Goal: Task Accomplishment & Management: Use online tool/utility

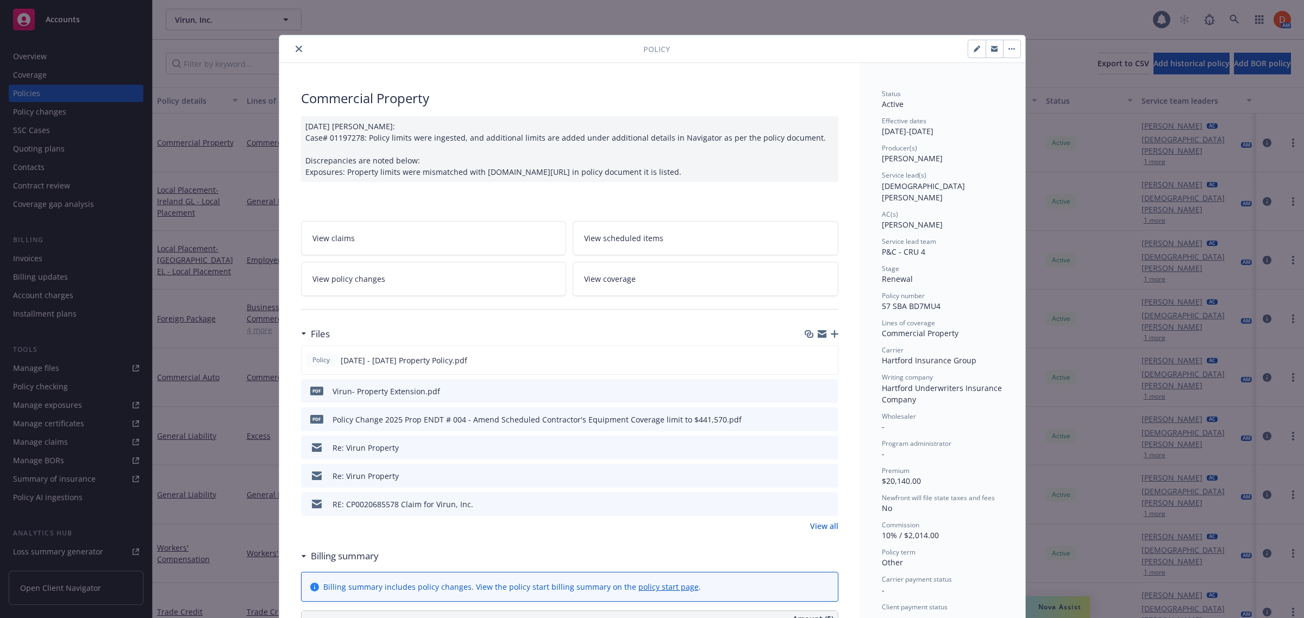
click at [296, 46] on icon "close" at bounding box center [299, 49] width 7 height 7
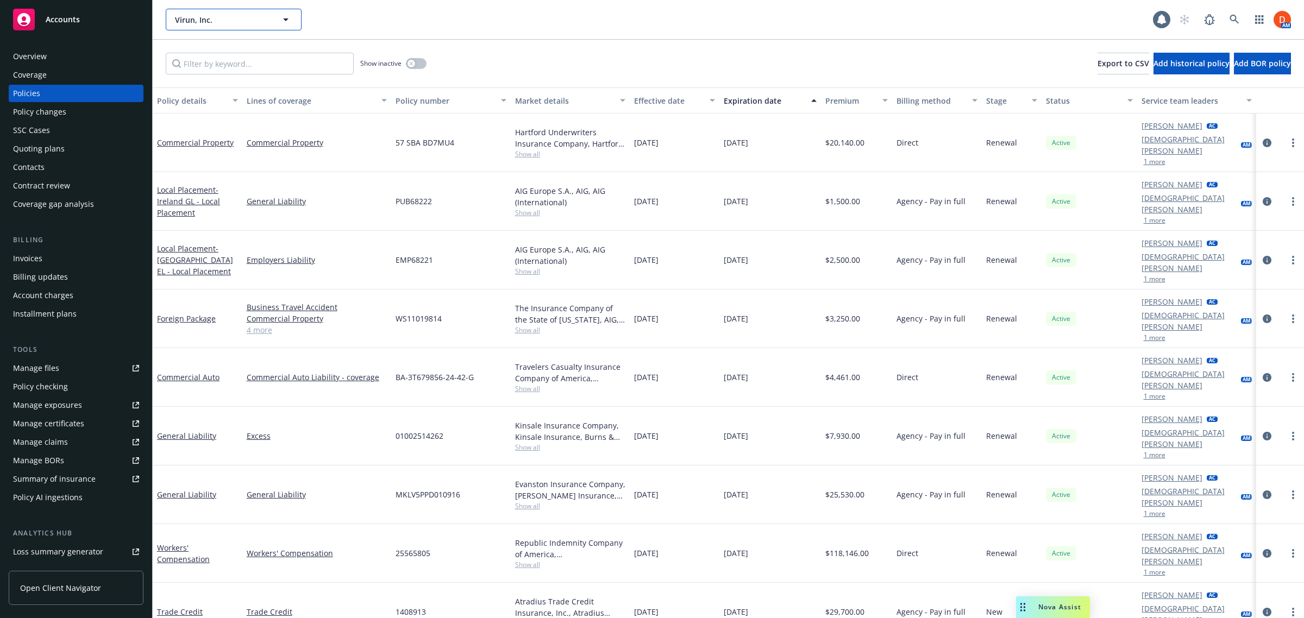
click at [279, 14] on icon "button" at bounding box center [285, 19] width 13 height 13
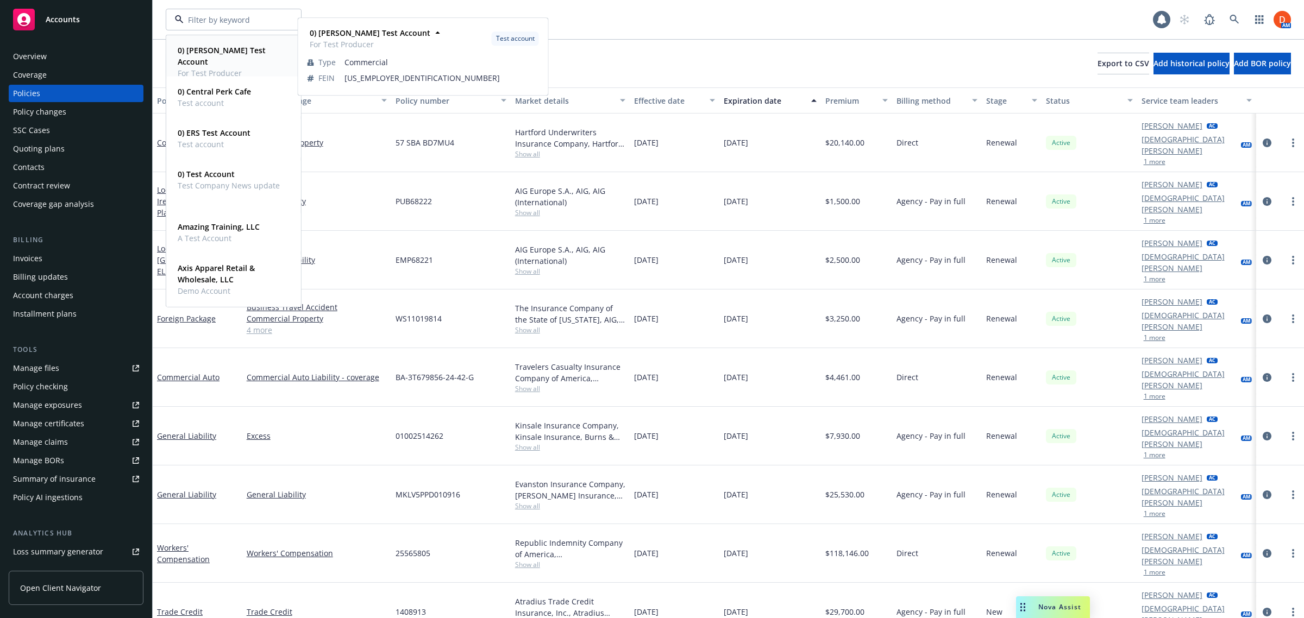
click at [194, 67] on span "For Test Producer" at bounding box center [233, 72] width 110 height 11
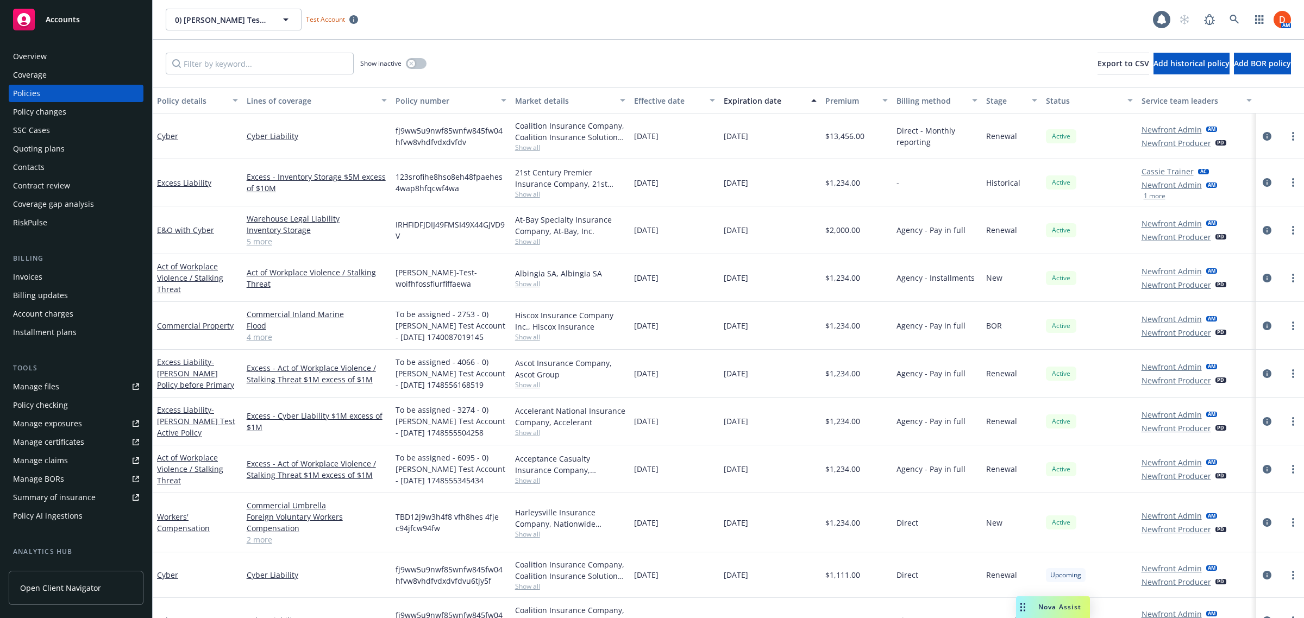
click at [86, 593] on span "Open Client Navigator" at bounding box center [60, 588] width 81 height 11
click at [1242, 22] on link at bounding box center [1235, 20] width 22 height 22
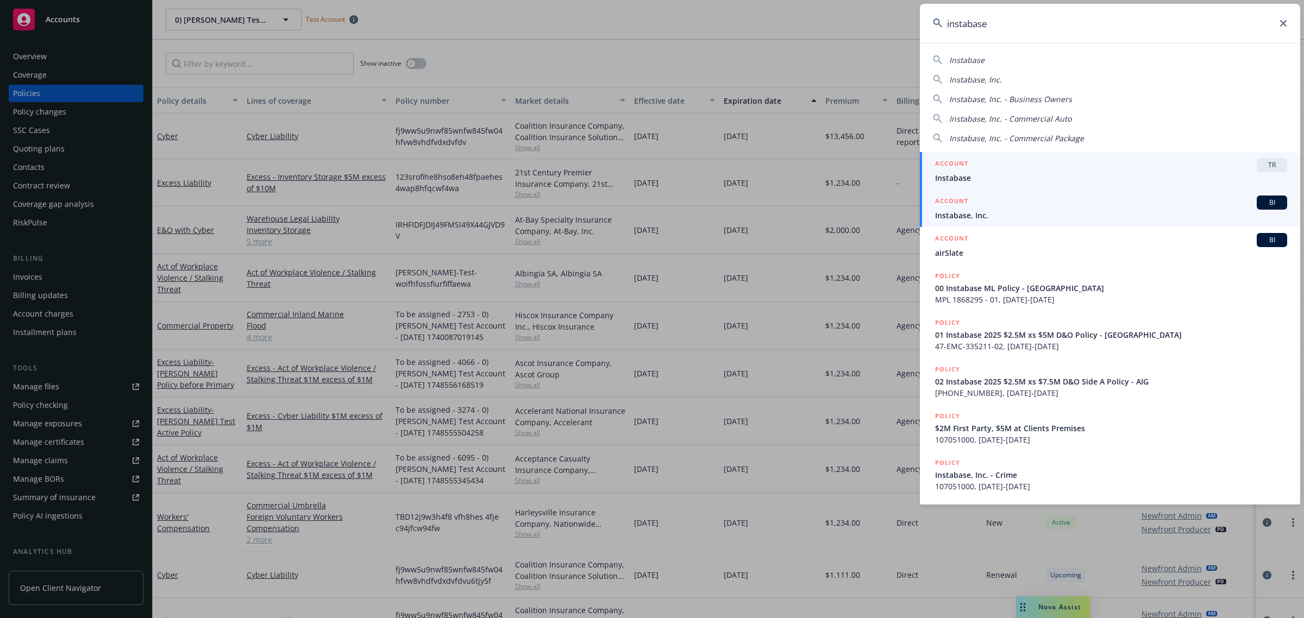
type input "instabase"
click at [1080, 212] on span "Instabase, Inc." at bounding box center [1111, 215] width 352 height 11
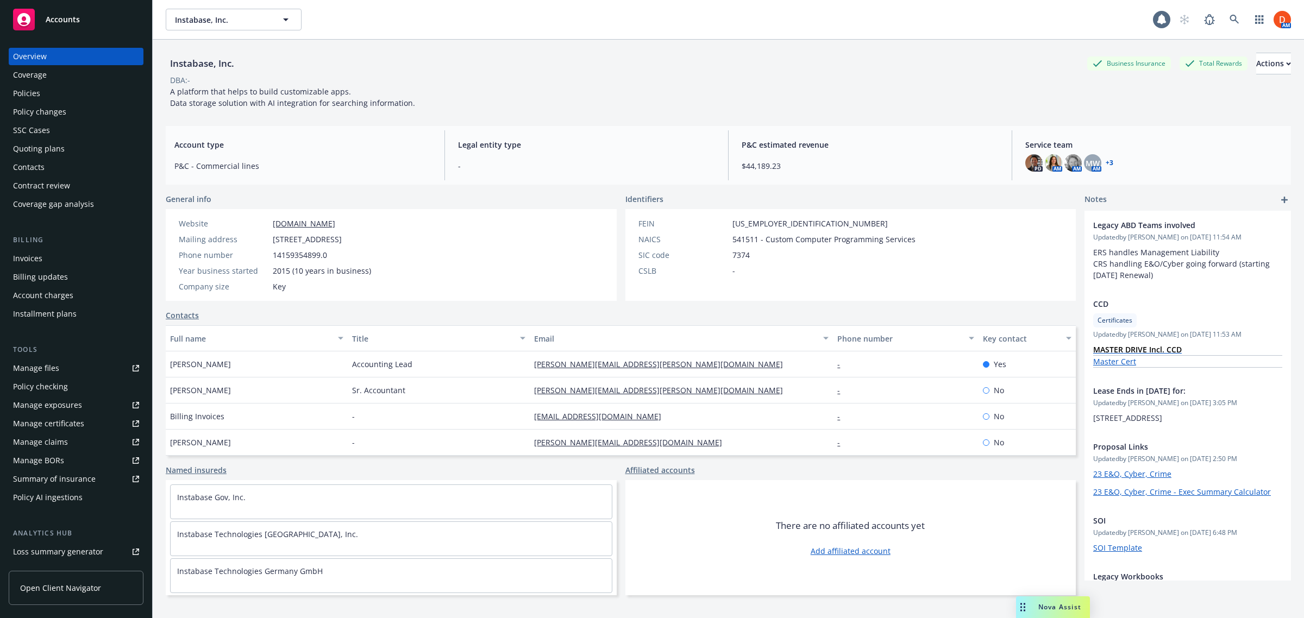
click at [77, 101] on div "Policies" at bounding box center [76, 93] width 126 height 17
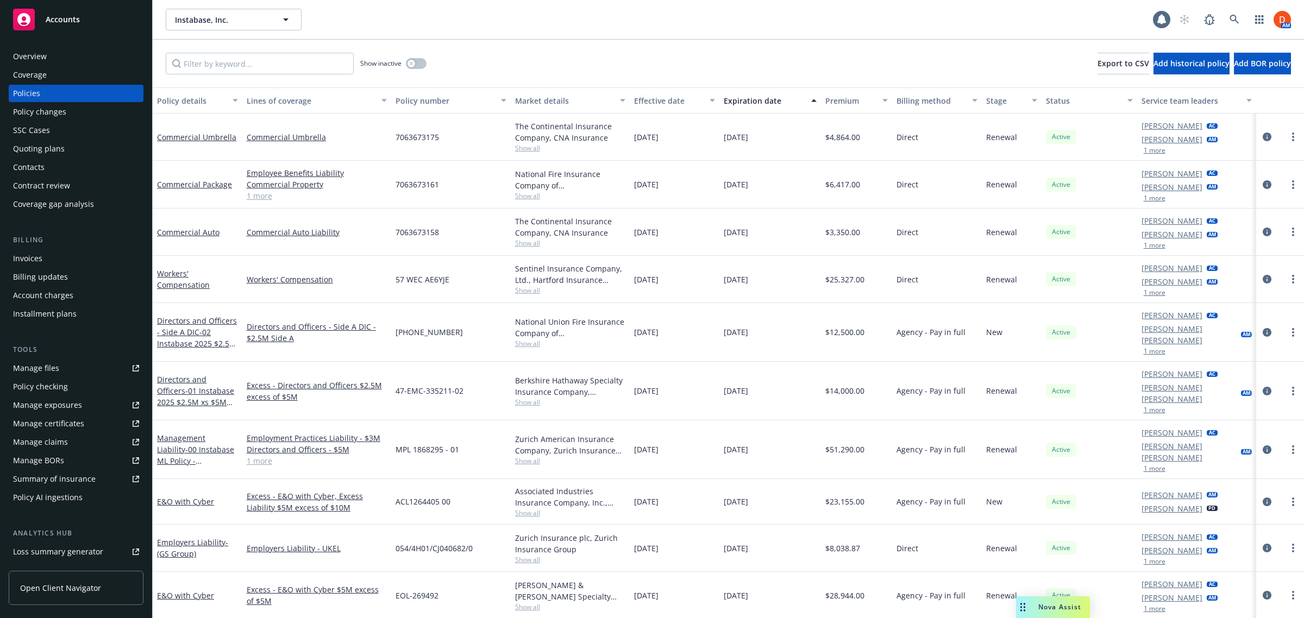
click at [517, 199] on span "Show all" at bounding box center [570, 195] width 111 height 9
click at [469, 192] on div "7063673161" at bounding box center [451, 185] width 120 height 48
click at [1263, 184] on icon "circleInformation" at bounding box center [1267, 184] width 9 height 9
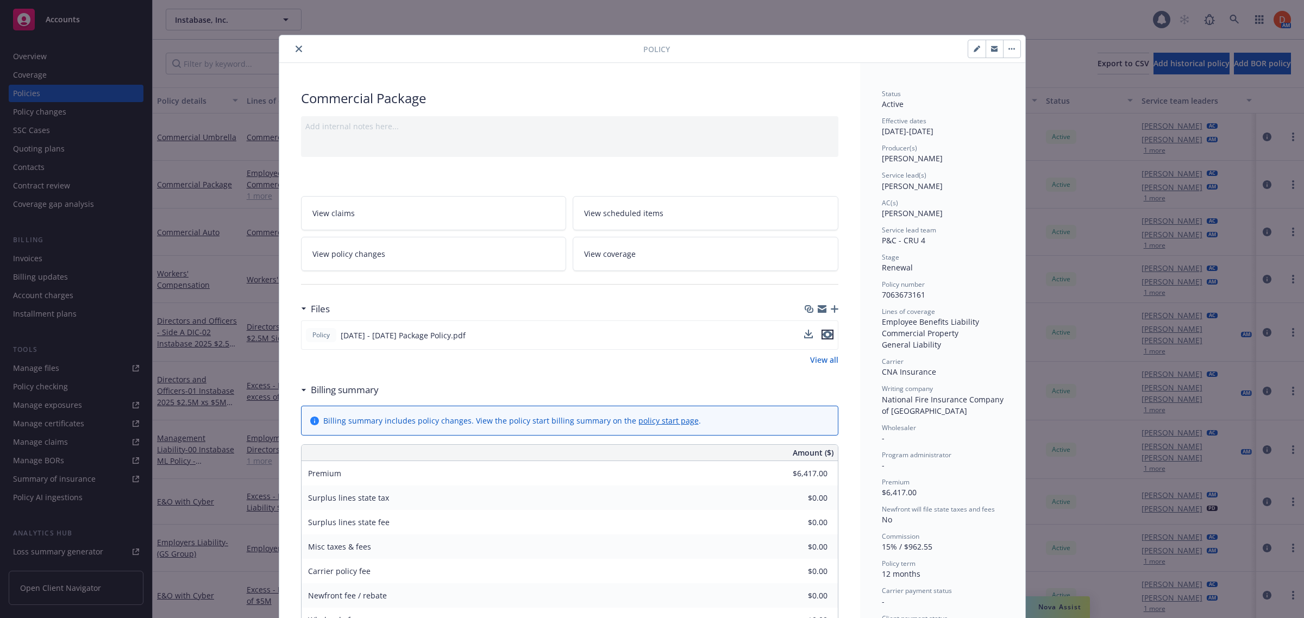
click at [823, 335] on icon "preview file" at bounding box center [828, 335] width 10 height 8
click at [296, 47] on icon "close" at bounding box center [299, 49] width 7 height 7
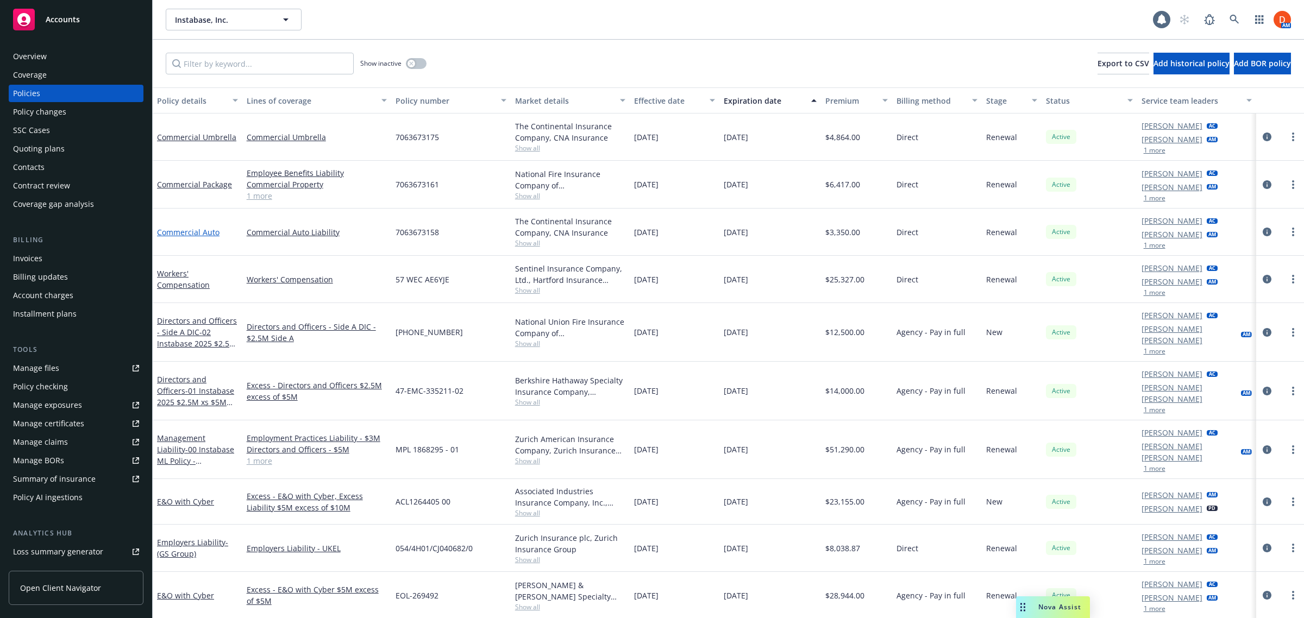
click at [202, 231] on link "Commercial Auto" at bounding box center [188, 232] width 62 height 10
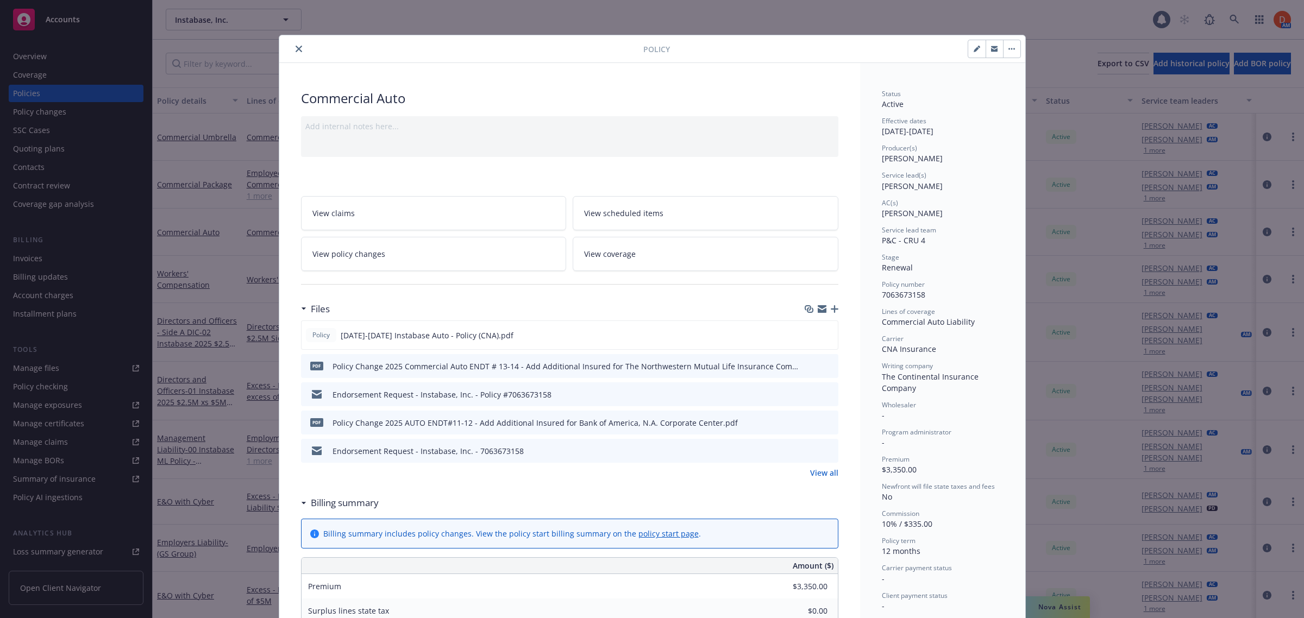
click at [823, 397] on icon "preview file" at bounding box center [828, 394] width 10 height 8
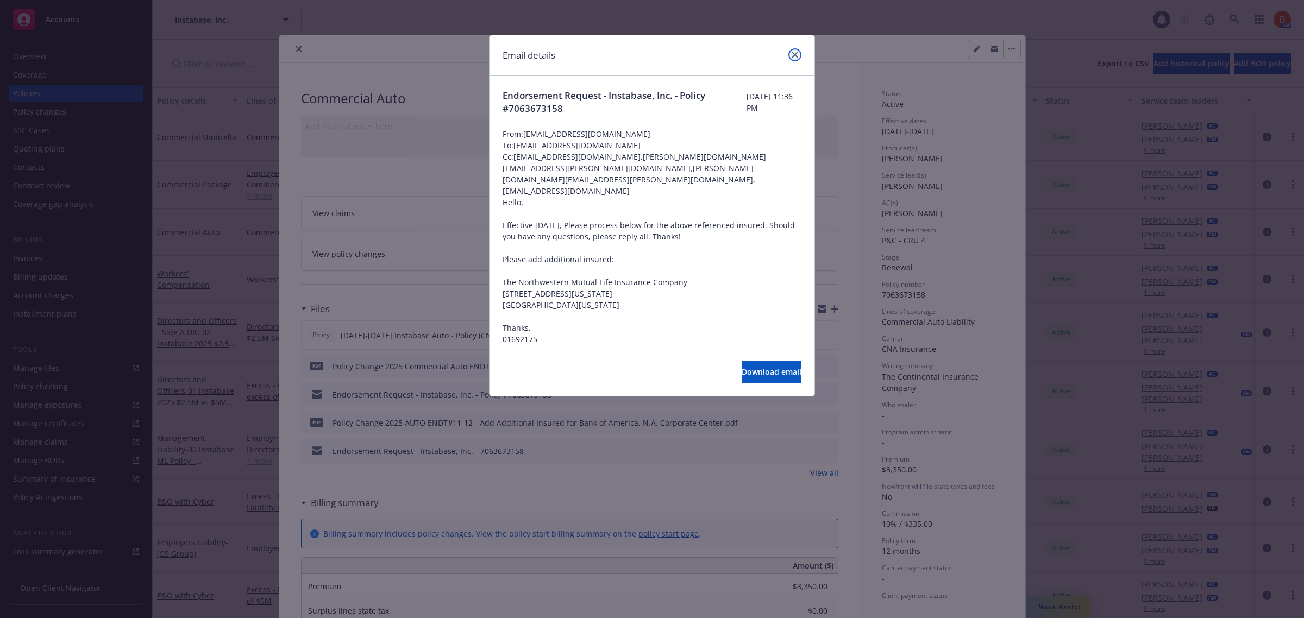
click at [792, 52] on icon "close" at bounding box center [795, 55] width 7 height 7
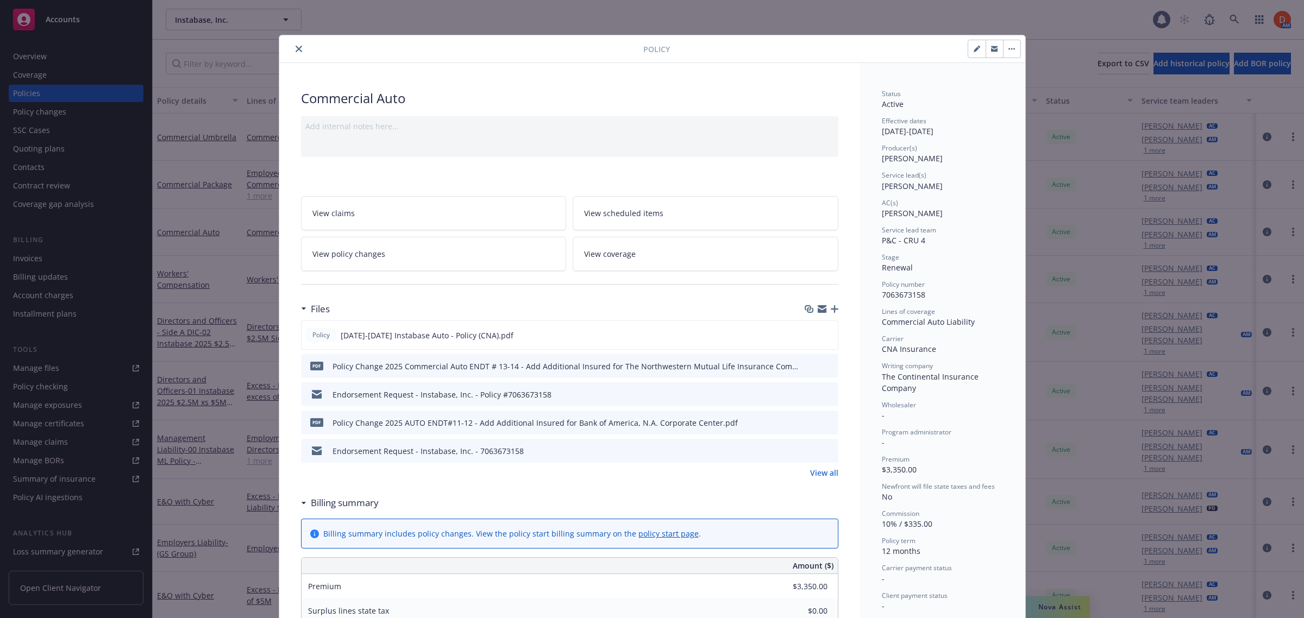
click at [807, 422] on icon "download file" at bounding box center [810, 421] width 7 height 7
click at [292, 51] on button "close" at bounding box center [298, 48] width 13 height 13
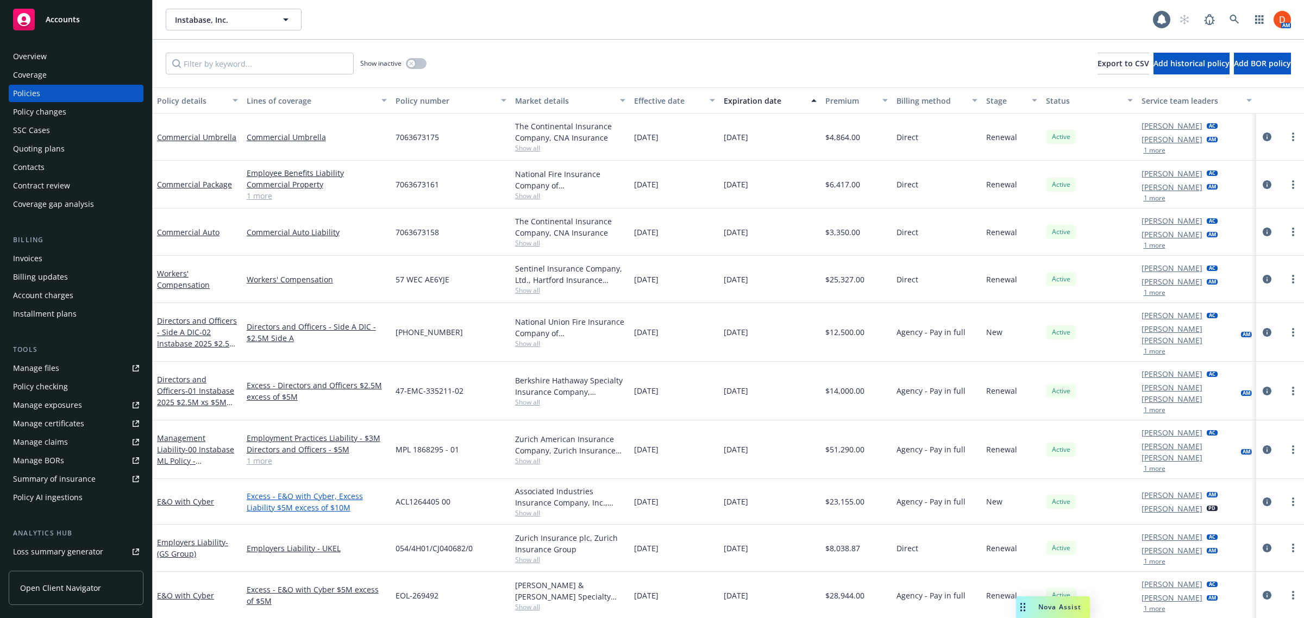
scroll to position [64, 0]
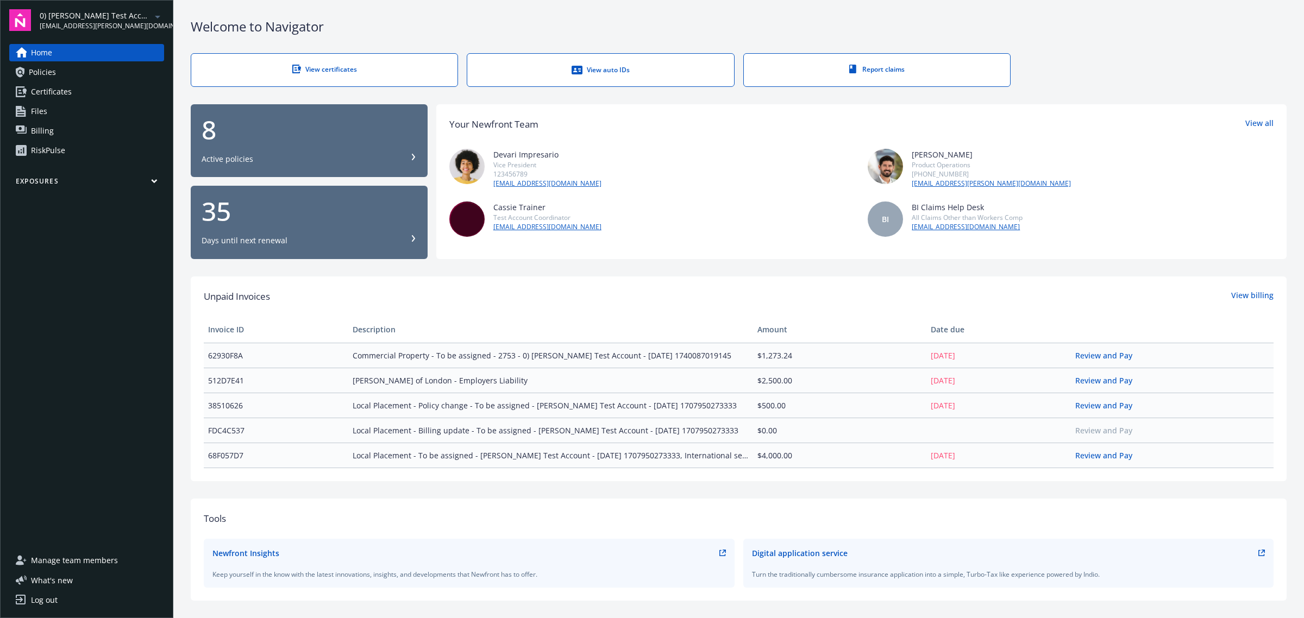
click at [59, 21] on span "dylon.riley@newfront.com" at bounding box center [95, 26] width 111 height 10
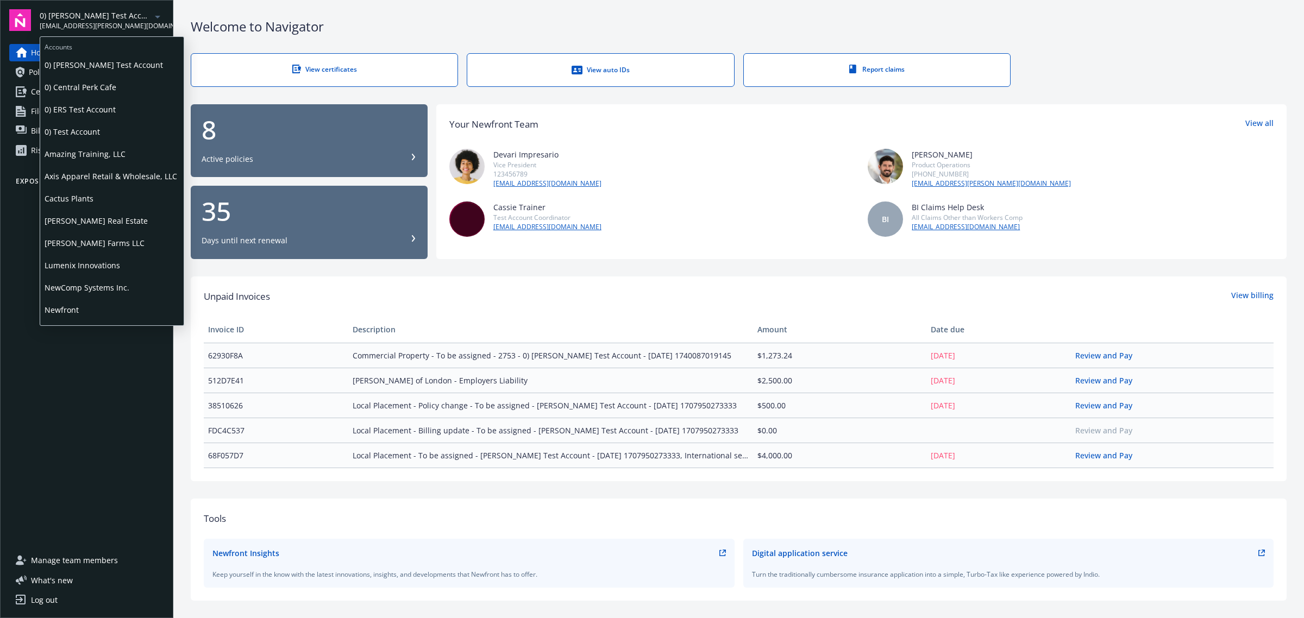
click at [132, 272] on span "Lumenix Innovations" at bounding box center [112, 265] width 135 height 22
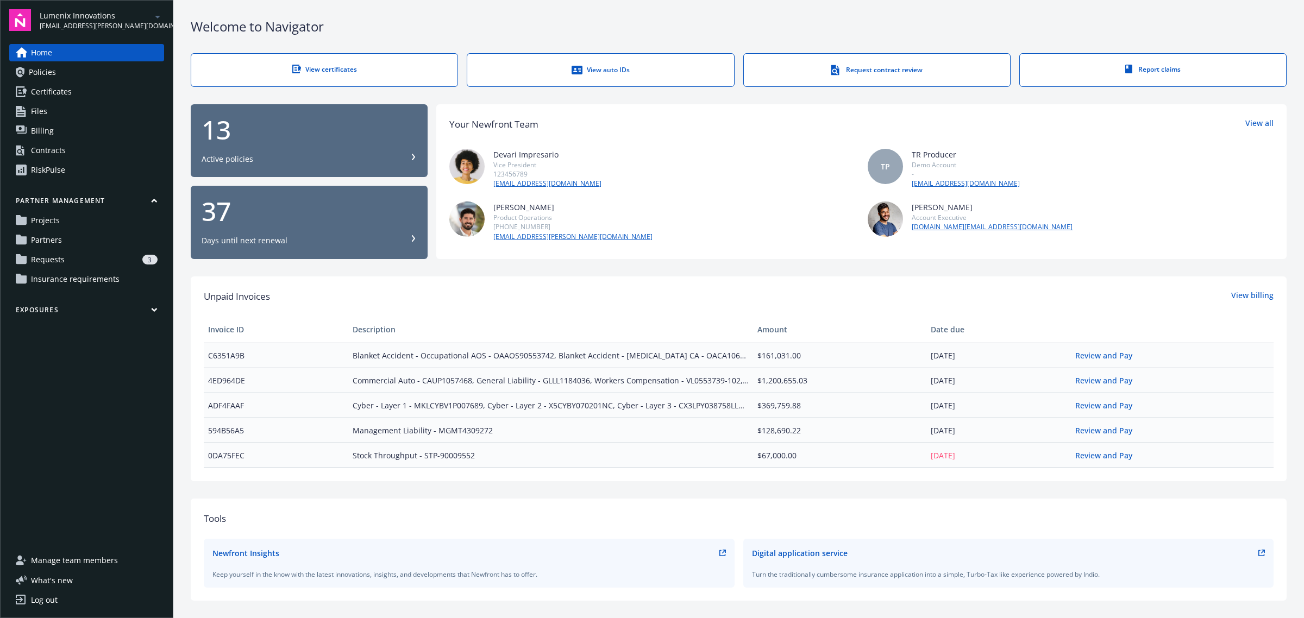
click at [128, 74] on link "Policies" at bounding box center [86, 72] width 155 height 17
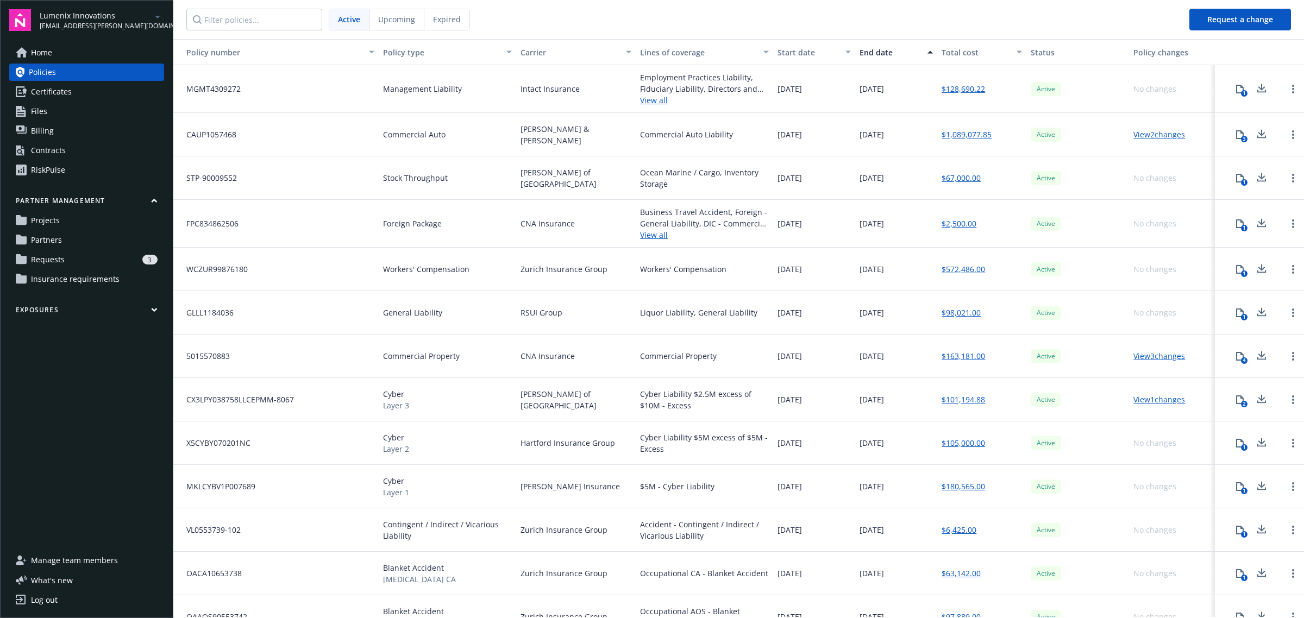
click at [1236, 136] on icon at bounding box center [1240, 134] width 9 height 9
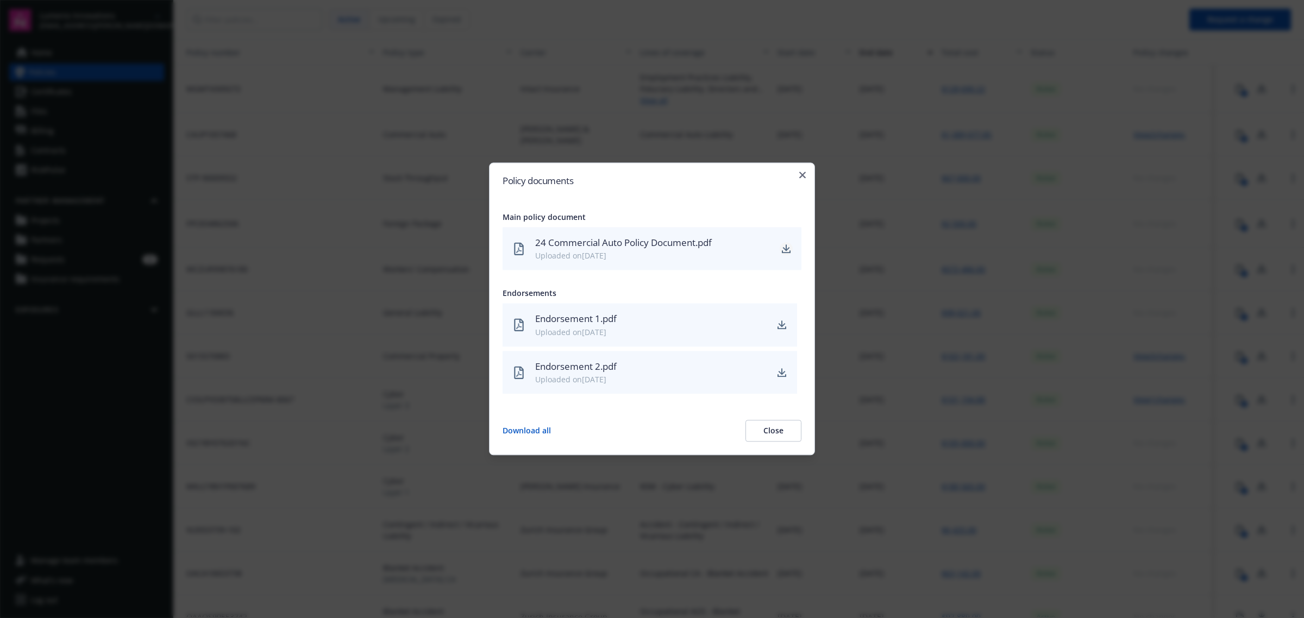
click at [786, 248] on icon "download" at bounding box center [786, 248] width 7 height 7
click at [803, 174] on icon "button" at bounding box center [802, 175] width 7 height 7
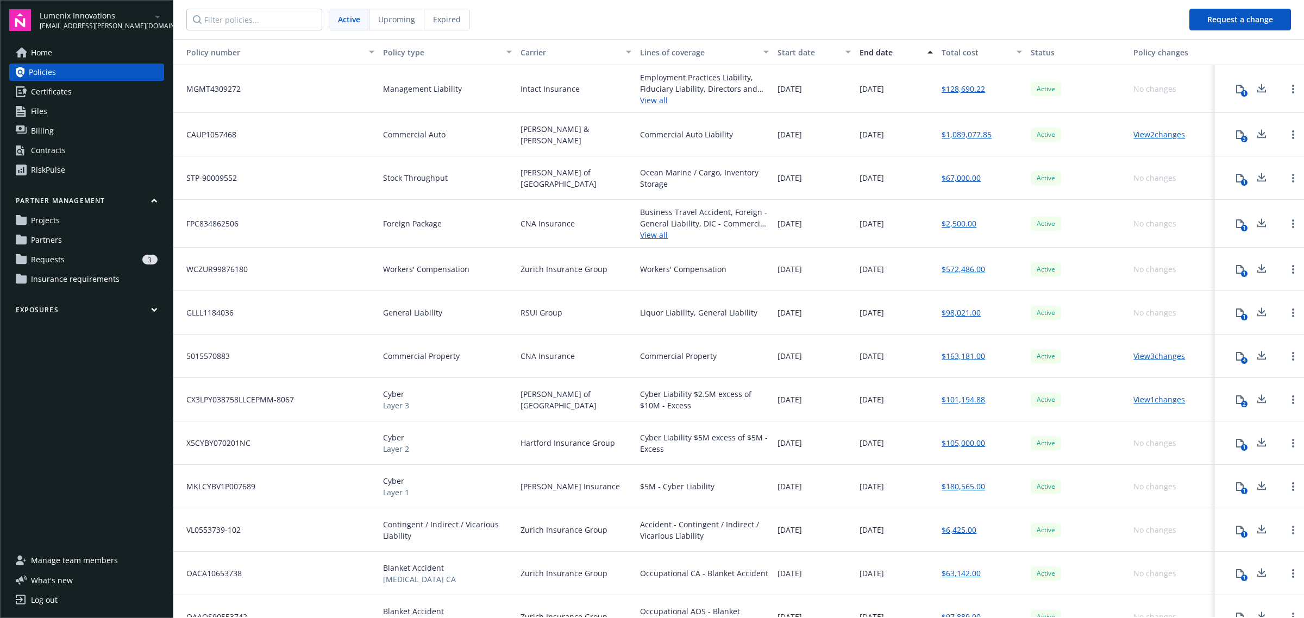
click at [1229, 135] on button "3" at bounding box center [1240, 135] width 22 height 22
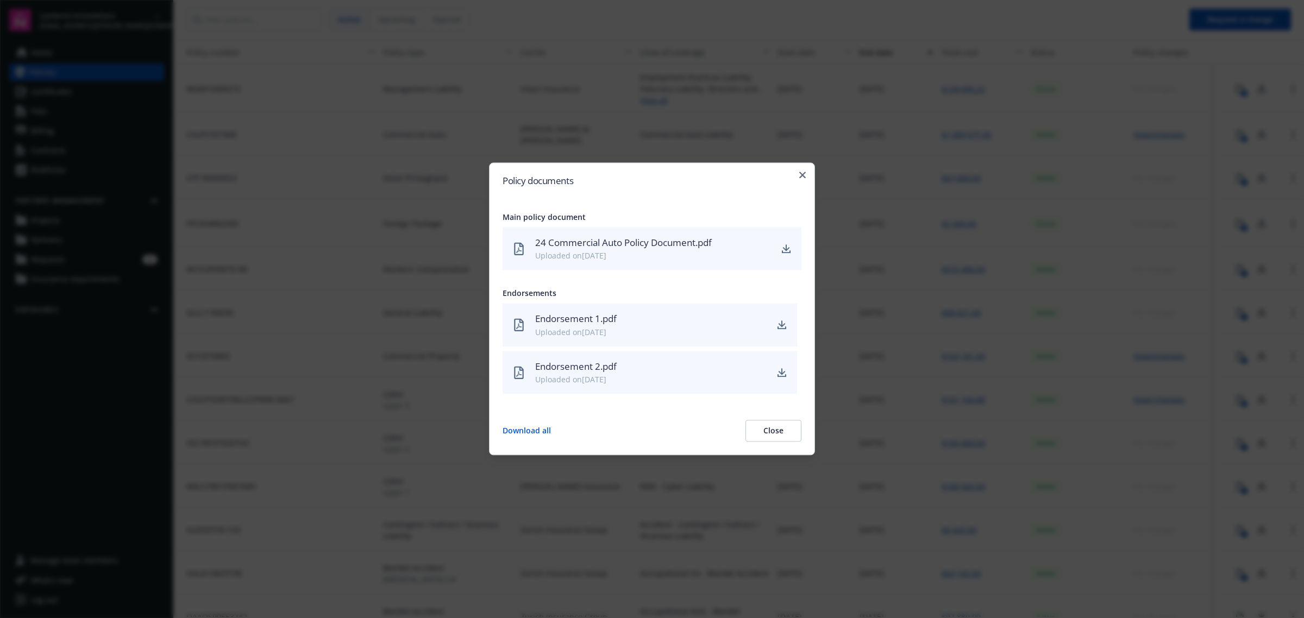
click at [799, 170] on div "Policy documents Main policy document 24 Commercial Auto Policy Document.pdf Up…" at bounding box center [652, 308] width 326 height 293
click at [798, 173] on div "Policy documents Main policy document 24 Commercial Auto Policy Document.pdf Up…" at bounding box center [652, 308] width 326 height 293
click at [805, 168] on div "Policy documents Main policy document 24 Commercial Auto Policy Document.pdf Up…" at bounding box center [652, 308] width 326 height 293
click at [803, 172] on icon "button" at bounding box center [802, 175] width 7 height 7
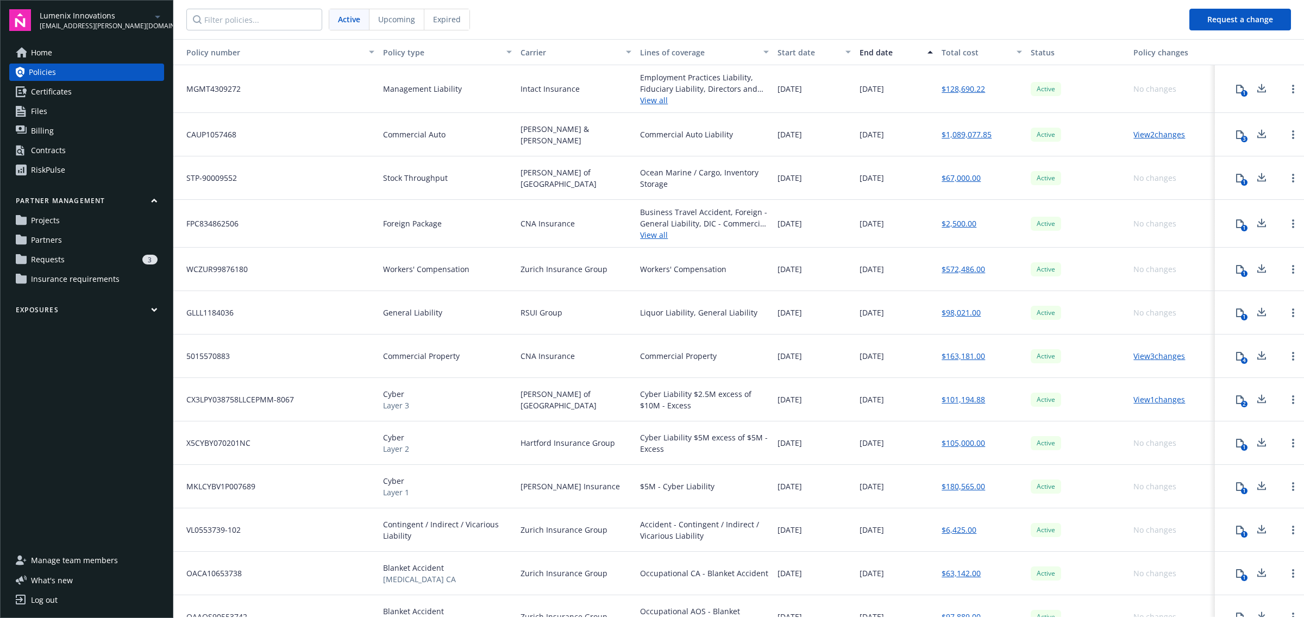
click at [90, 96] on link "Certificates" at bounding box center [86, 91] width 155 height 17
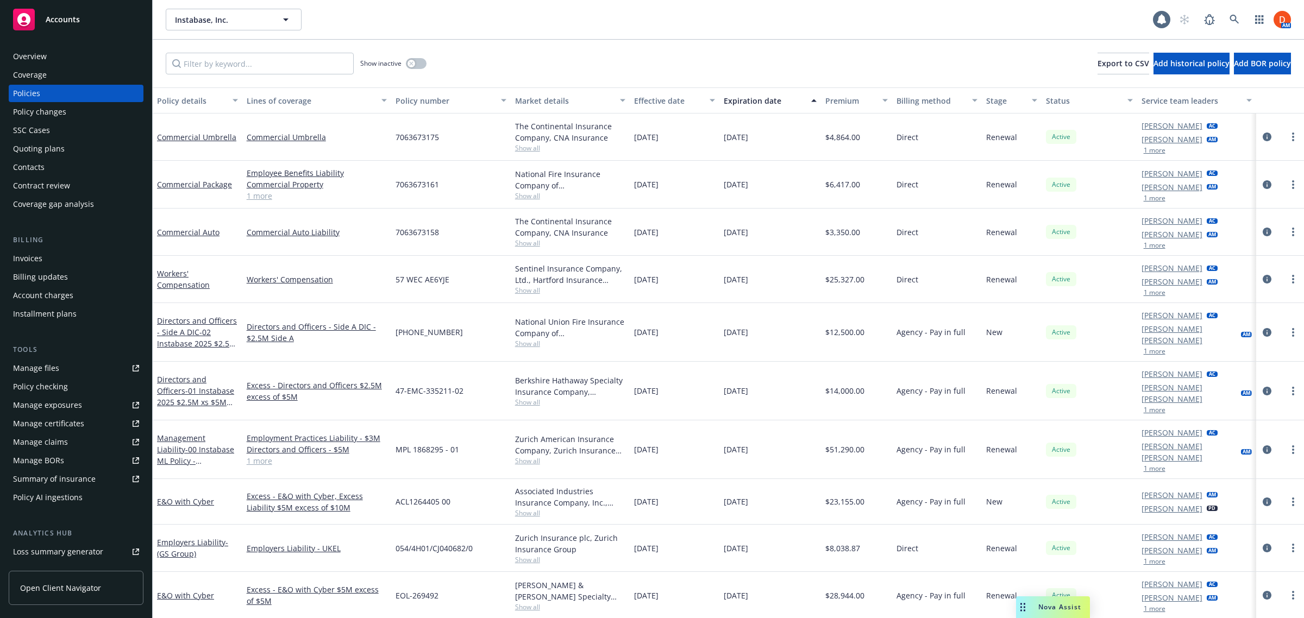
scroll to position [64, 0]
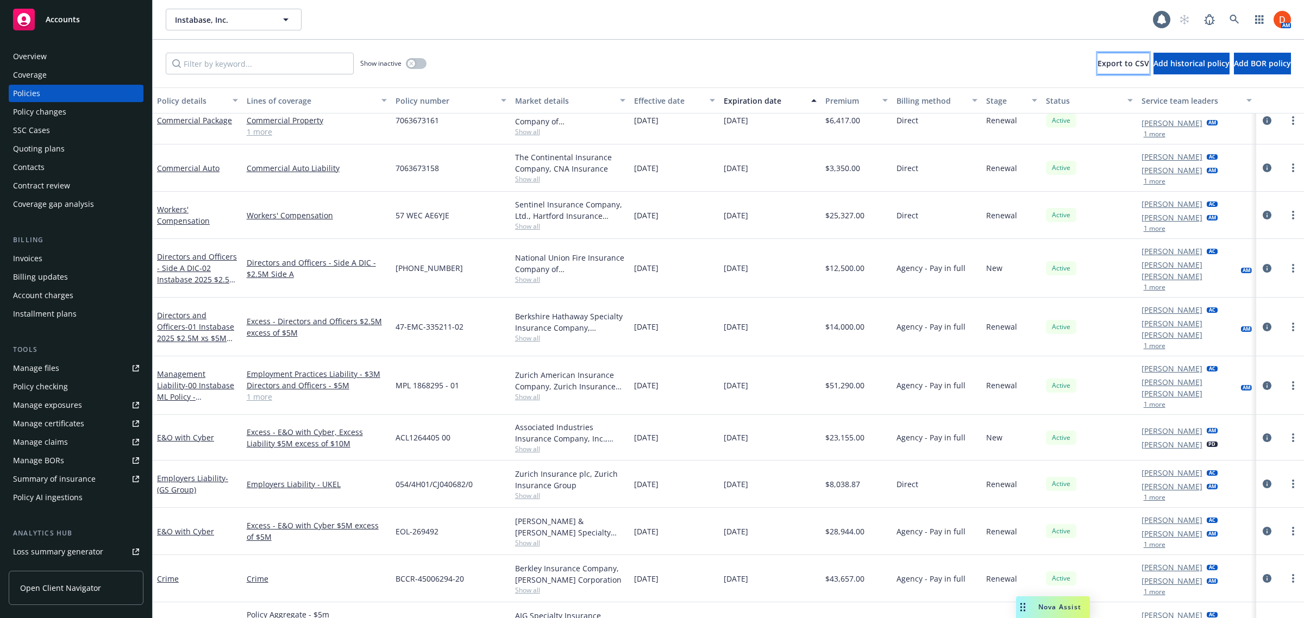
click at [1098, 53] on button "Export to CSV" at bounding box center [1124, 64] width 52 height 22
click at [1153, 23] on div at bounding box center [1161, 19] width 17 height 17
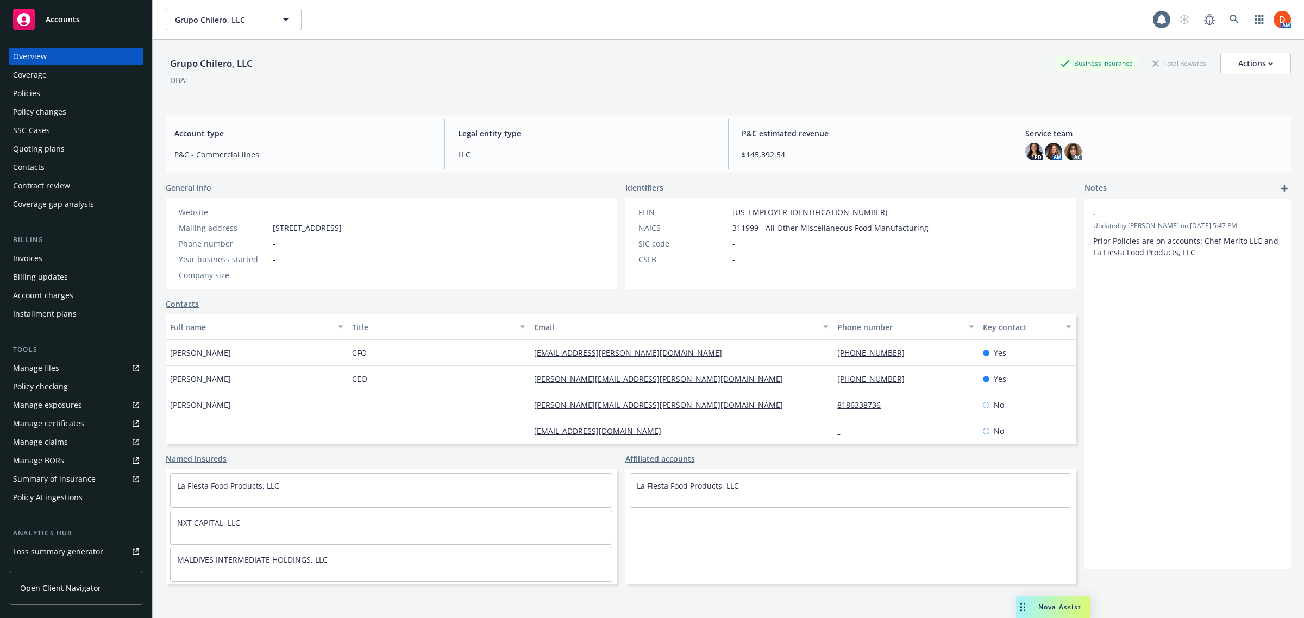
click at [77, 28] on div "Accounts" at bounding box center [76, 20] width 126 height 22
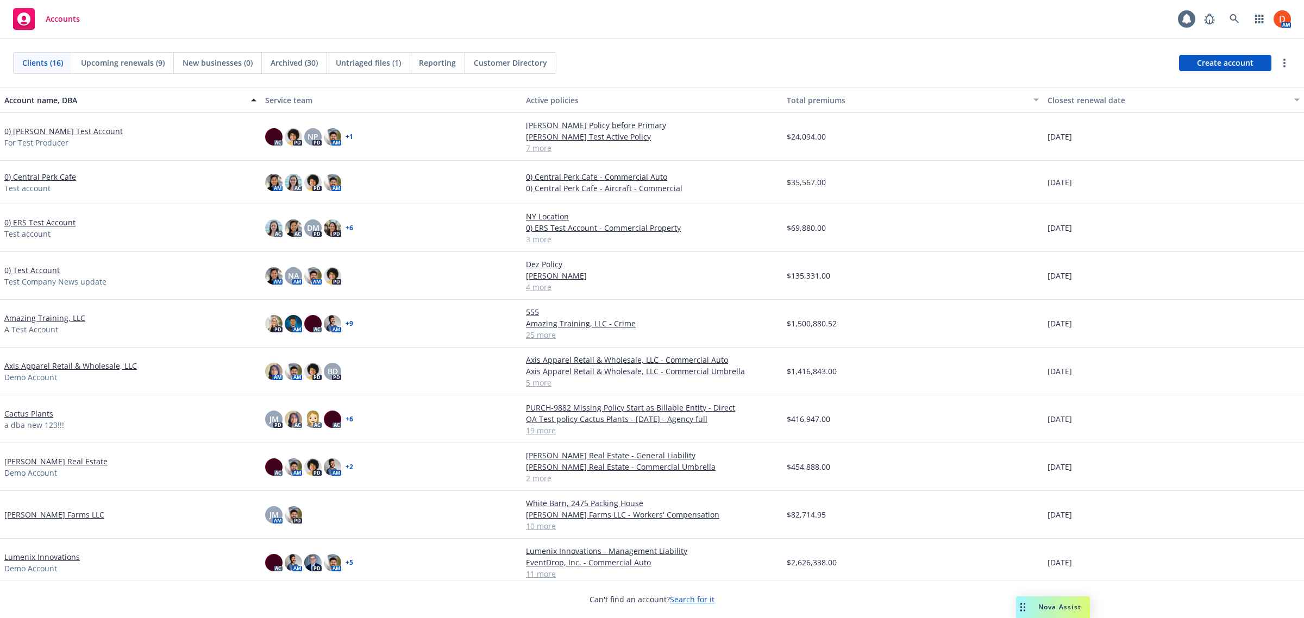
click at [1059, 602] on div "Nova Assist" at bounding box center [1053, 608] width 74 height 22
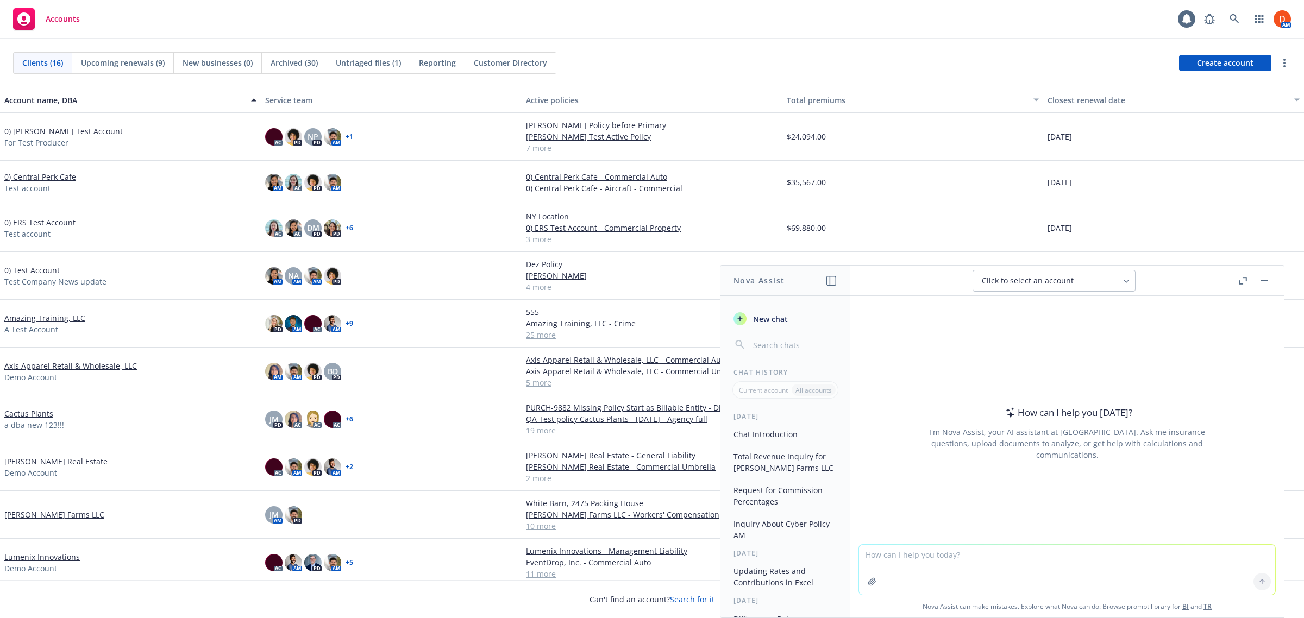
click at [916, 564] on textarea at bounding box center [1067, 570] width 416 height 50
type textarea "what are some pros and cons of using Chat GPT 5 instead of GPT 4.1"
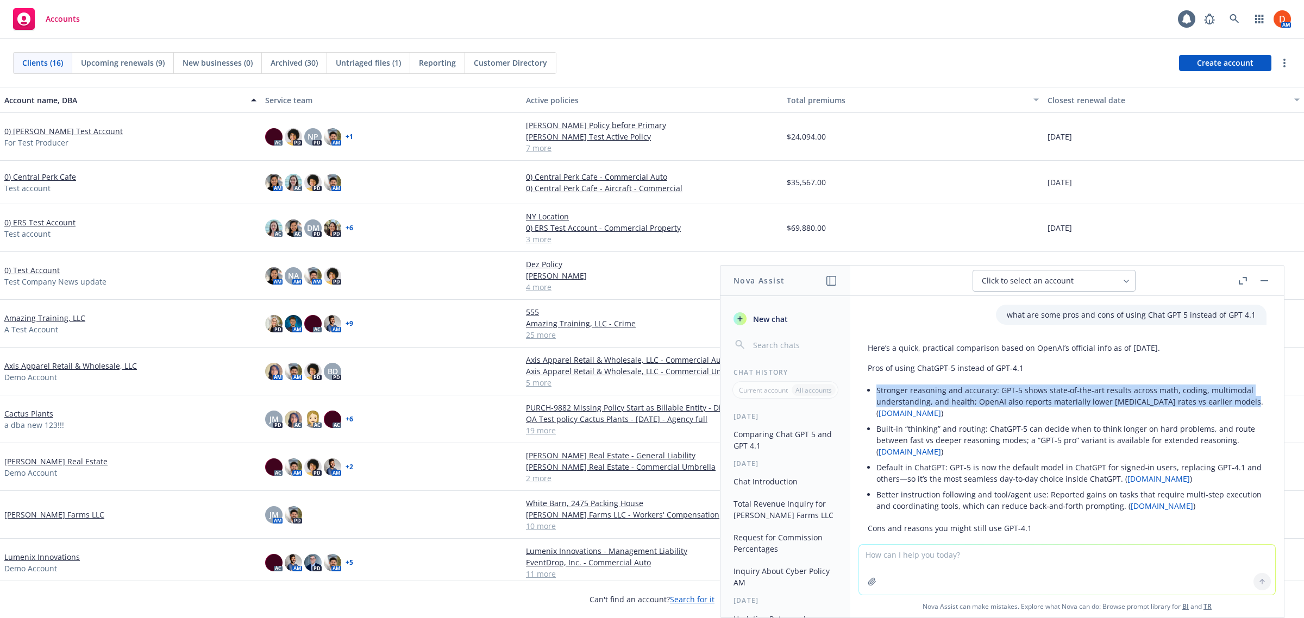
drag, startPoint x: 878, startPoint y: 387, endPoint x: 1236, endPoint y: 401, distance: 359.0
click at [1236, 401] on li "Stronger reasoning and accuracy: GPT‑5 shows state‑of‑the‑art results across ma…" at bounding box center [1072, 402] width 390 height 39
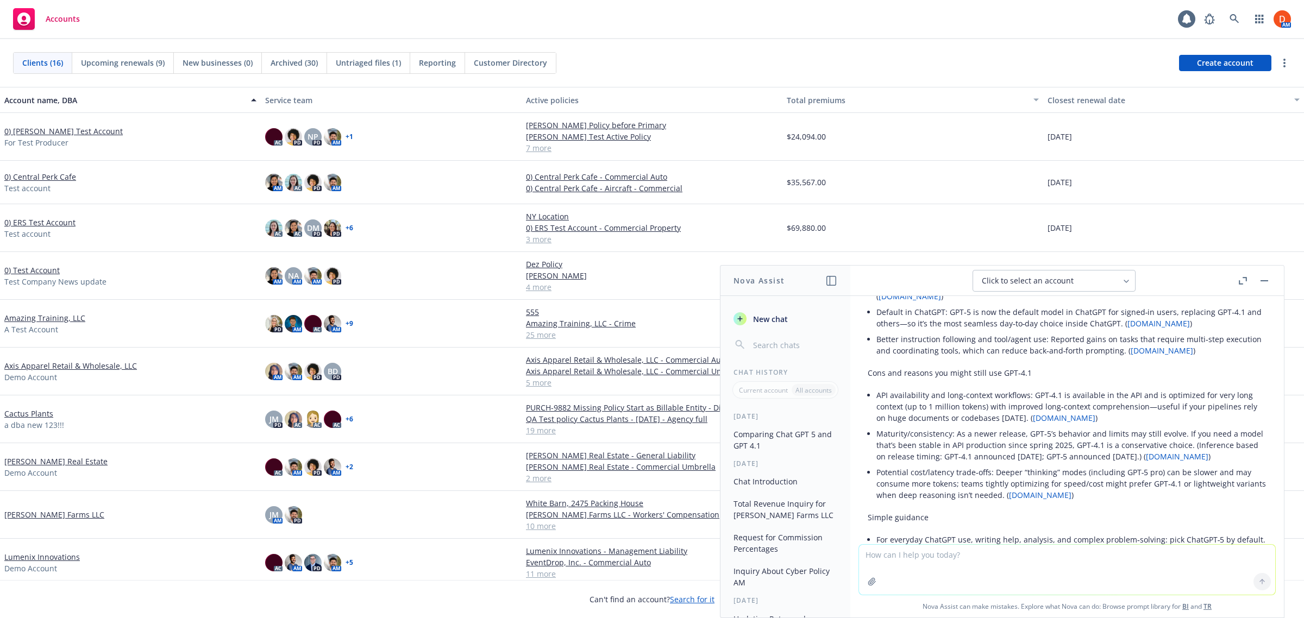
scroll to position [154, 0]
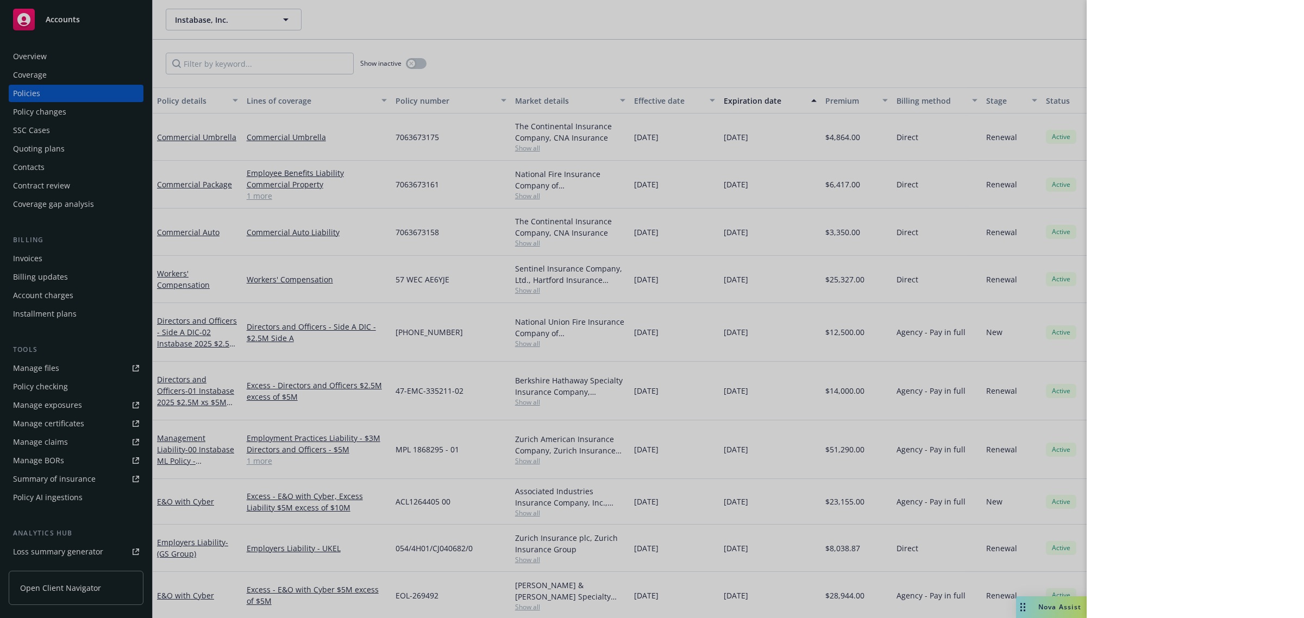
scroll to position [64, 0]
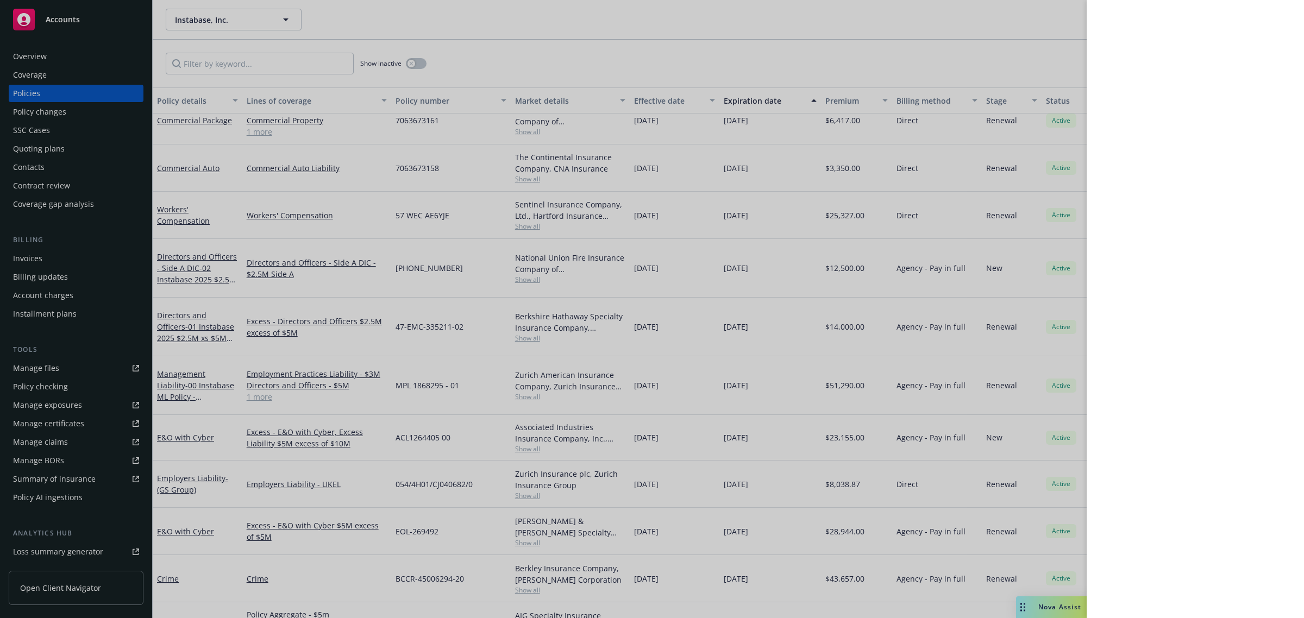
click at [1050, 605] on div at bounding box center [652, 309] width 1304 height 618
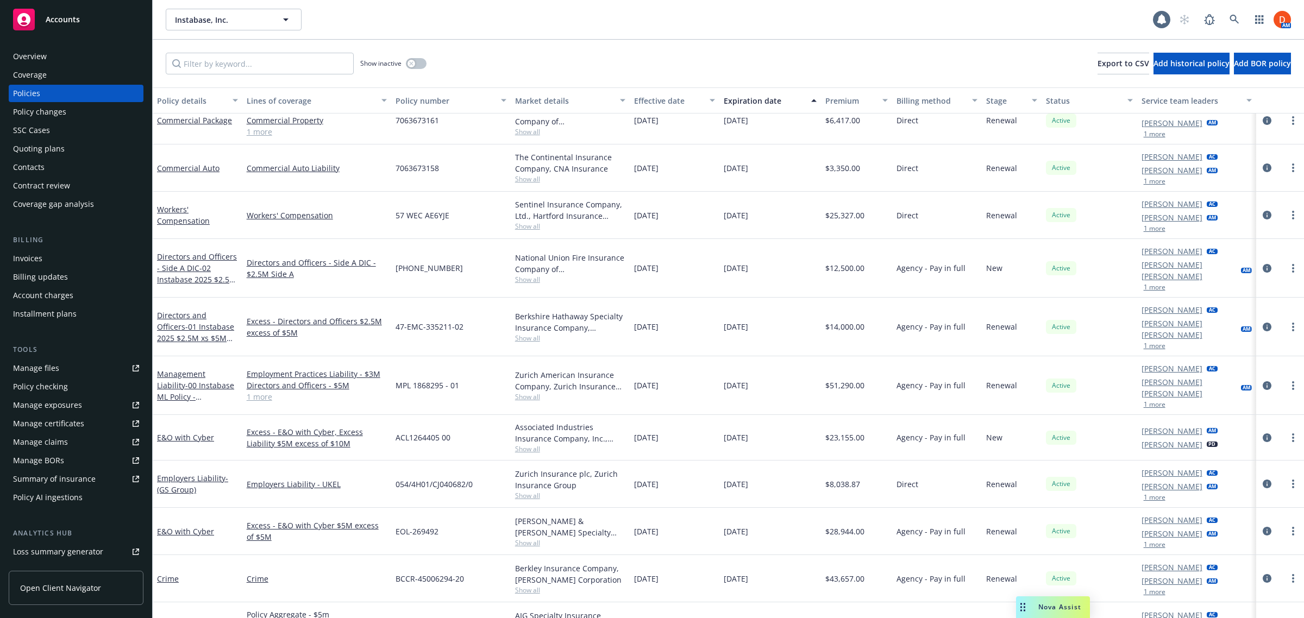
click at [1050, 610] on span "Nova Assist" at bounding box center [1060, 607] width 43 height 9
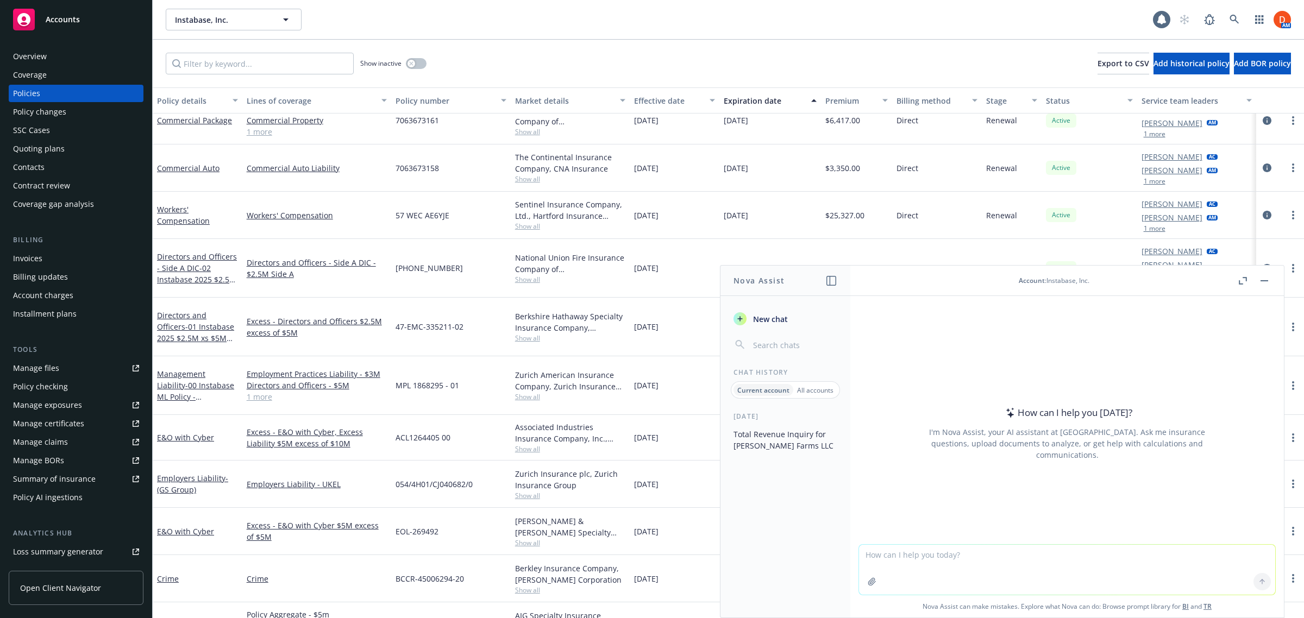
click at [971, 564] on textarea at bounding box center [1067, 570] width 416 height 50
type textarea "hello"
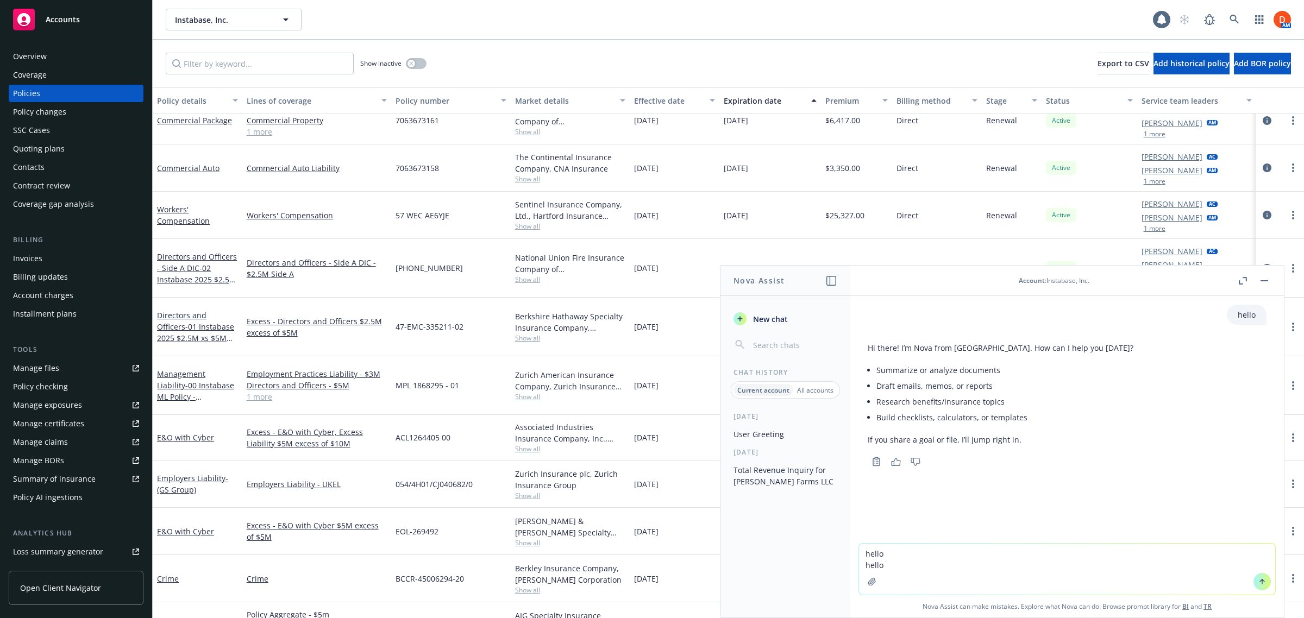
type textarea "hello hello"
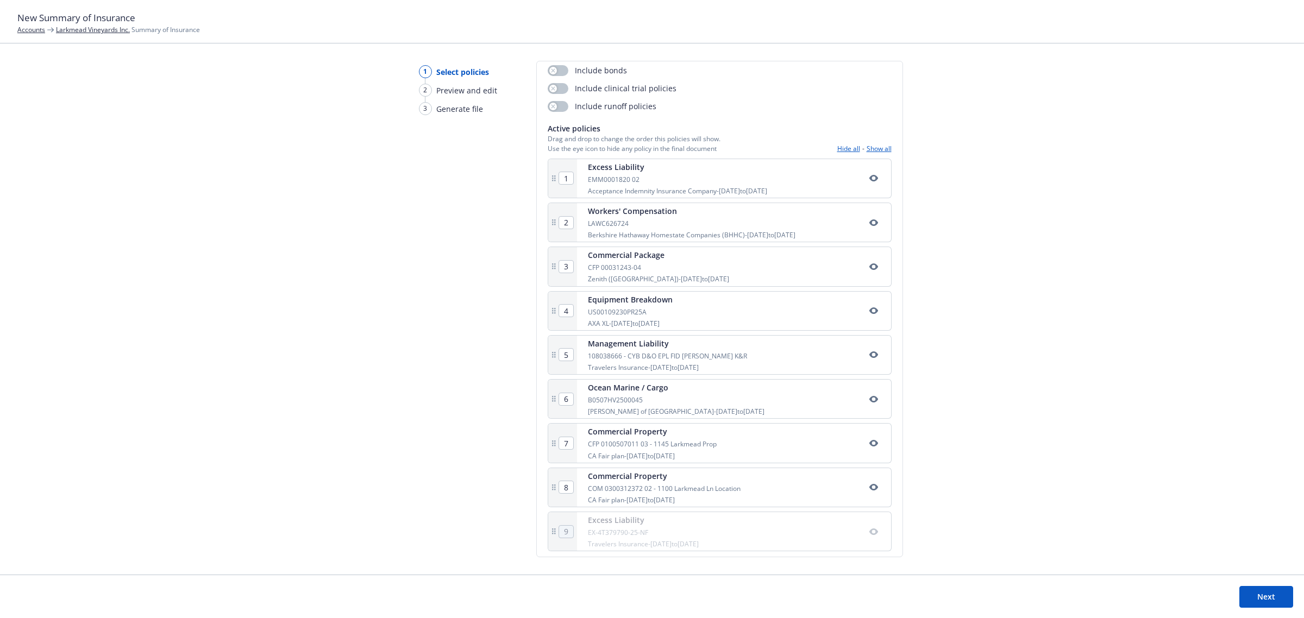
scroll to position [142, 0]
click at [869, 527] on icon "button" at bounding box center [873, 526] width 9 height 7
